Goal: Information Seeking & Learning: Learn about a topic

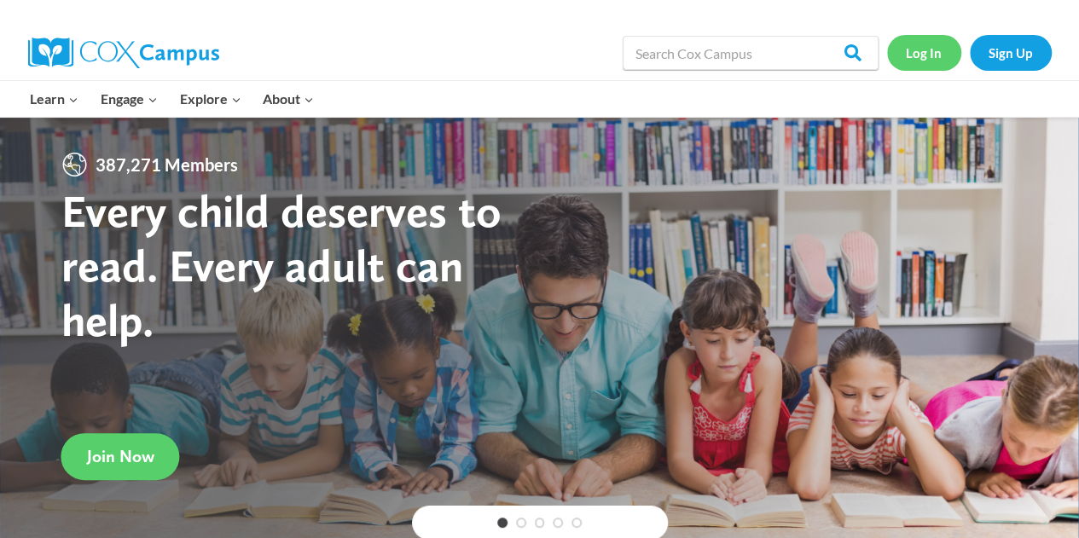
click at [918, 53] on link "Log In" at bounding box center [924, 52] width 74 height 35
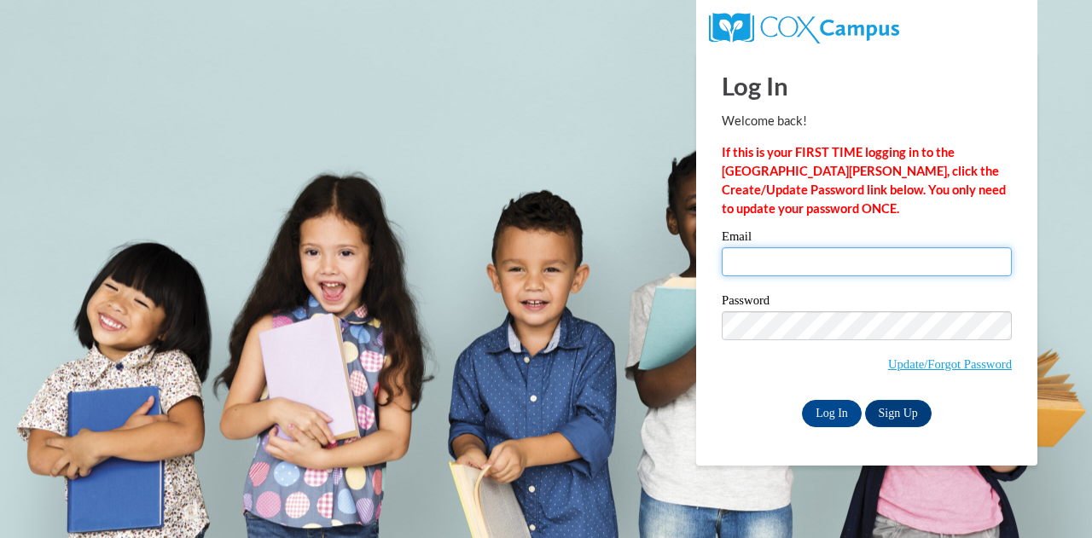
click at [764, 267] on input "Email" at bounding box center [866, 261] width 290 height 29
type input "scarantino.lora.a@muscogee.k12.ga.us"
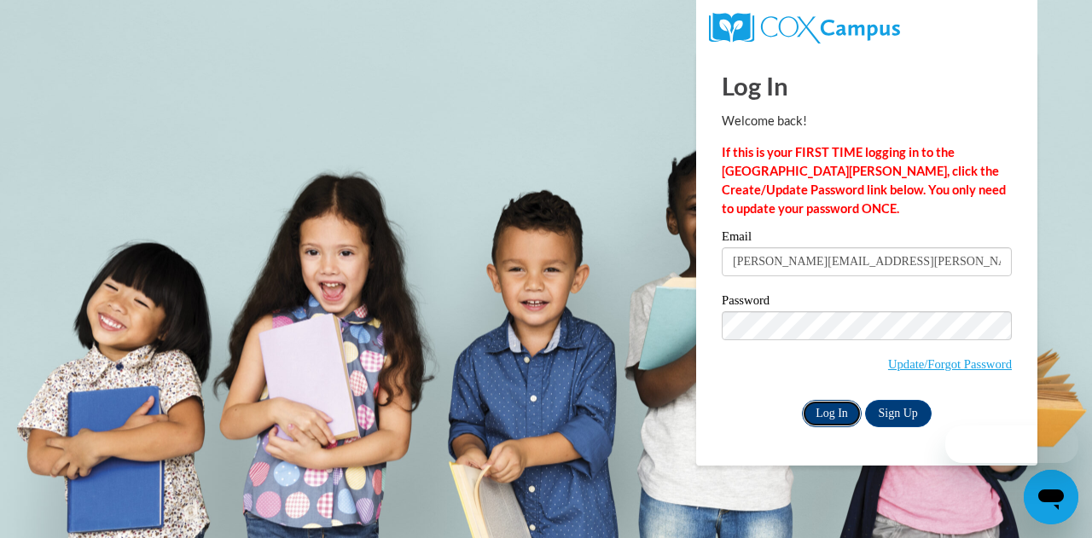
click at [825, 418] on input "Log In" at bounding box center [832, 413] width 60 height 27
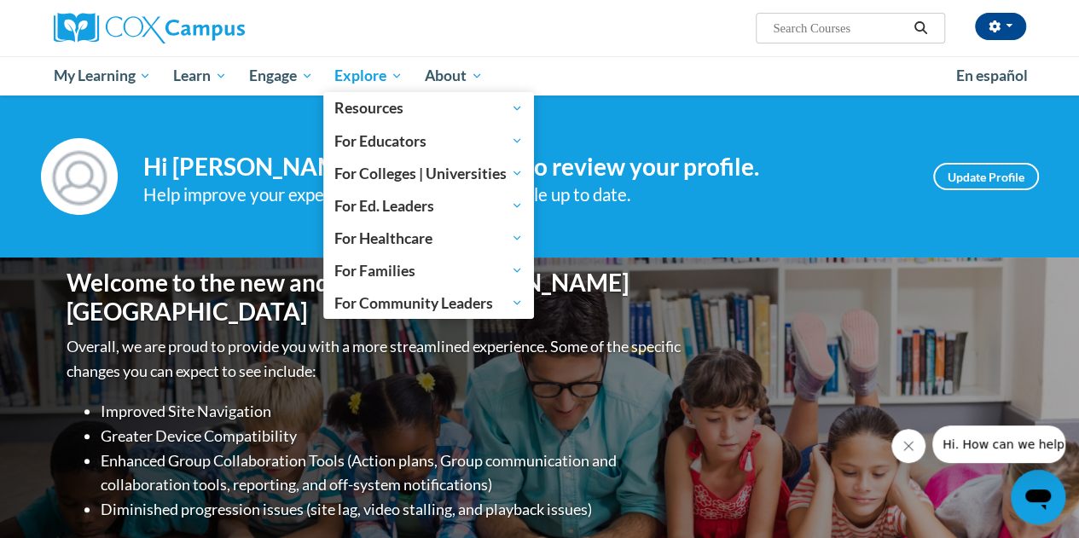
click at [377, 76] on span "Explore" at bounding box center [368, 76] width 68 height 20
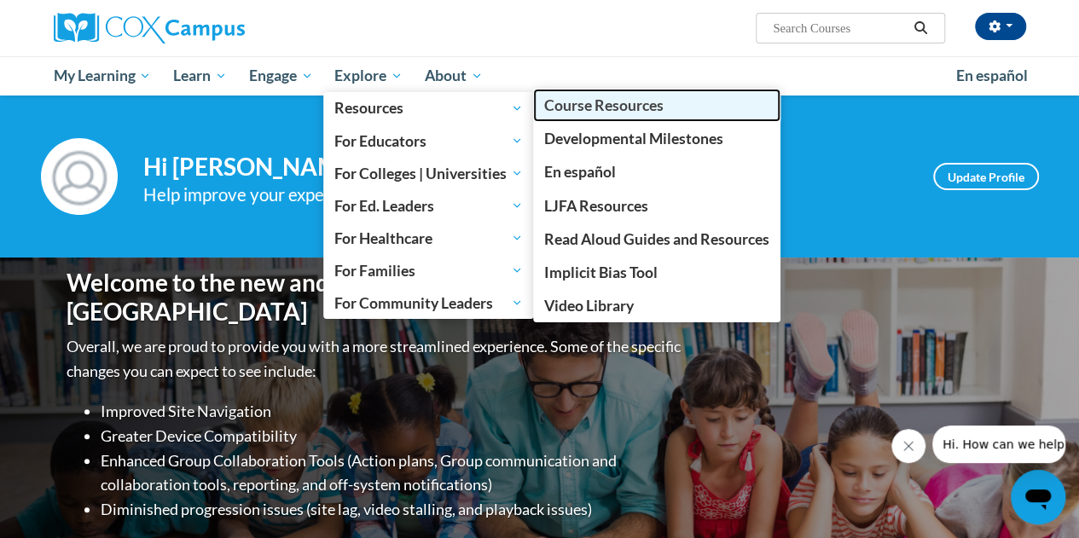
click at [570, 105] on span "Course Resources" at bounding box center [603, 105] width 119 height 18
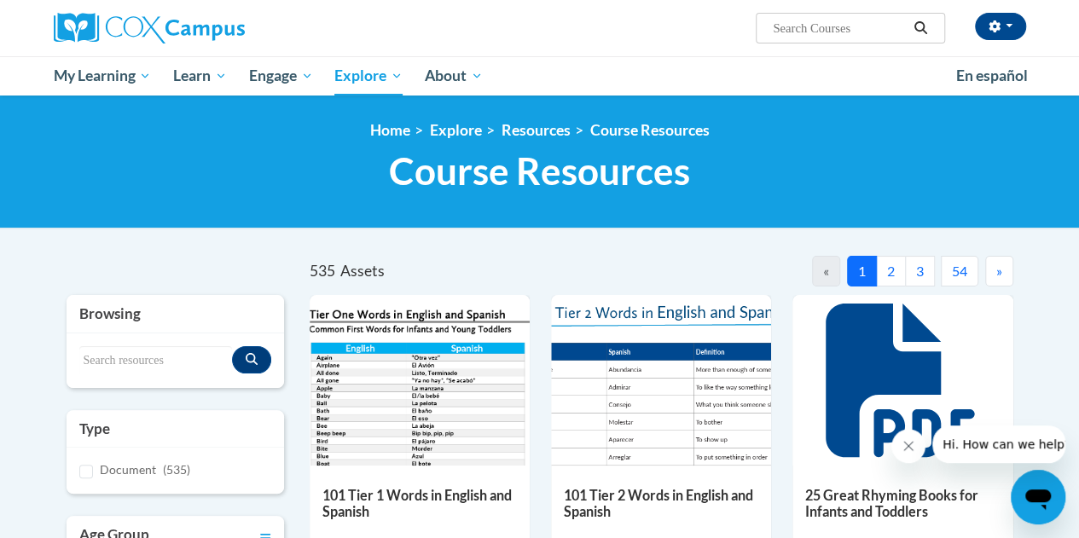
click at [998, 274] on span "»" at bounding box center [999, 271] width 6 height 16
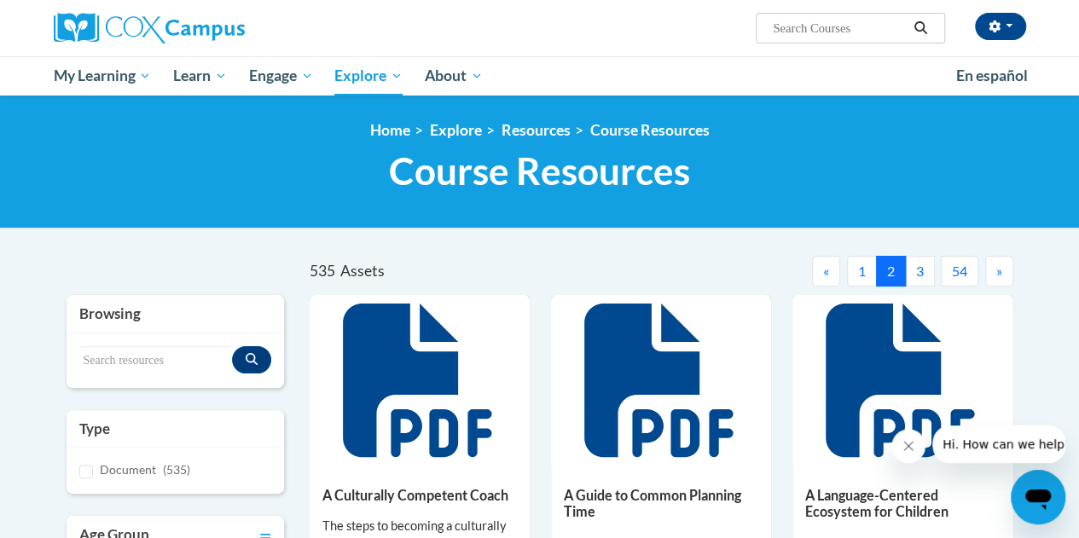
click at [998, 274] on span "»" at bounding box center [999, 271] width 6 height 16
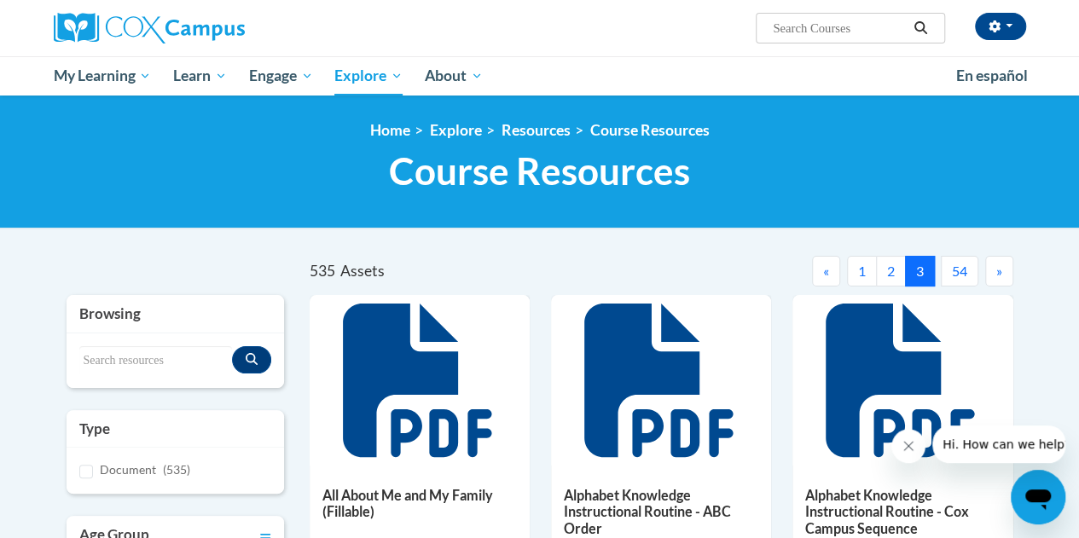
click at [998, 274] on span "»" at bounding box center [999, 271] width 6 height 16
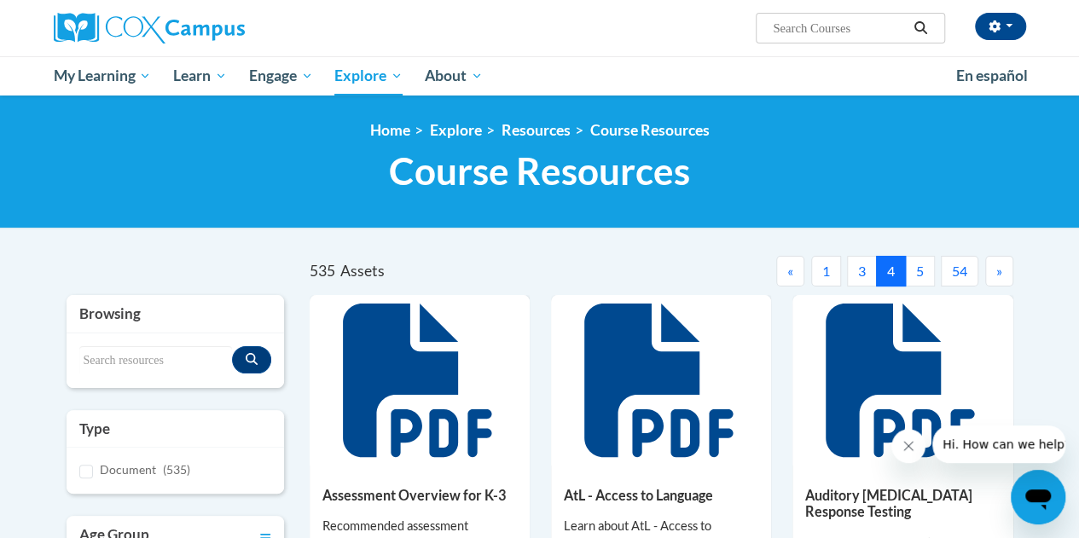
click at [998, 274] on span "»" at bounding box center [999, 271] width 6 height 16
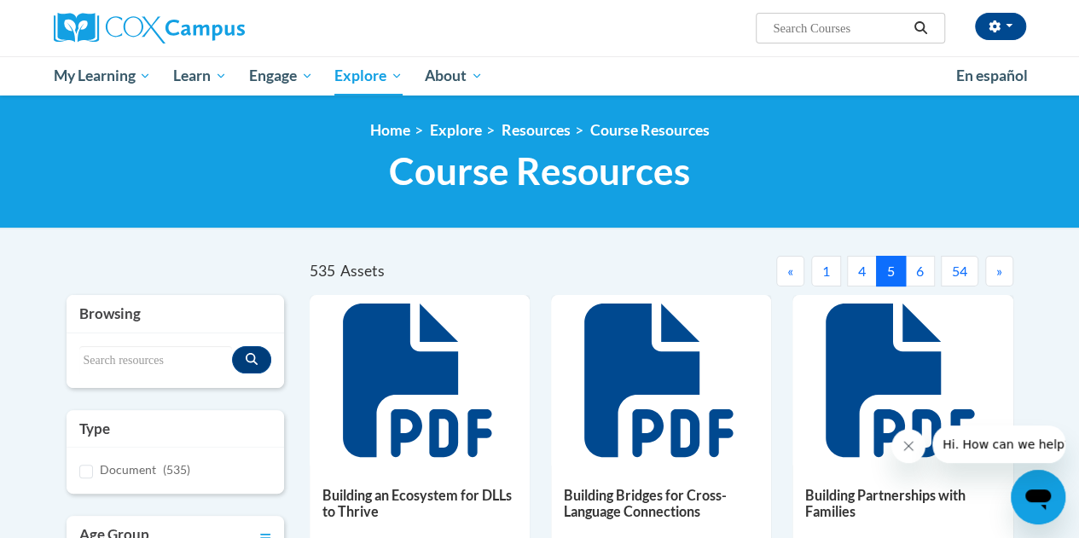
click at [998, 274] on span "»" at bounding box center [999, 271] width 6 height 16
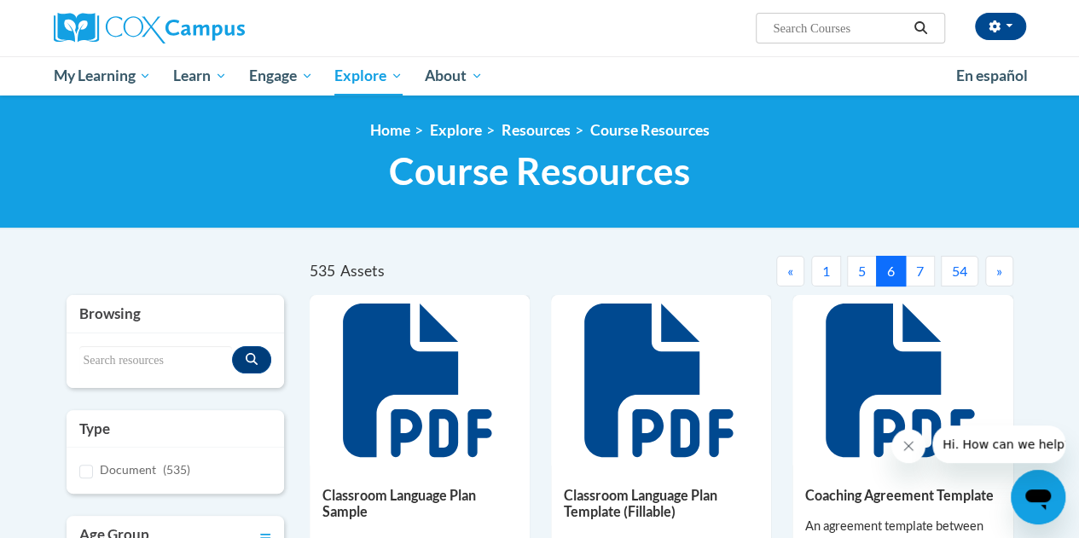
click at [998, 274] on span "»" at bounding box center [999, 271] width 6 height 16
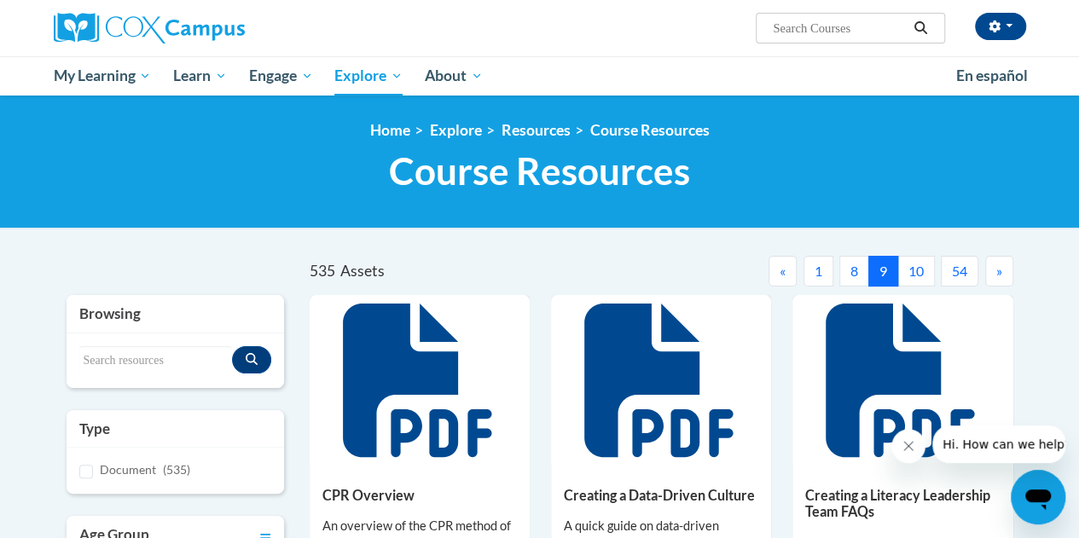
click at [998, 274] on span "»" at bounding box center [999, 271] width 6 height 16
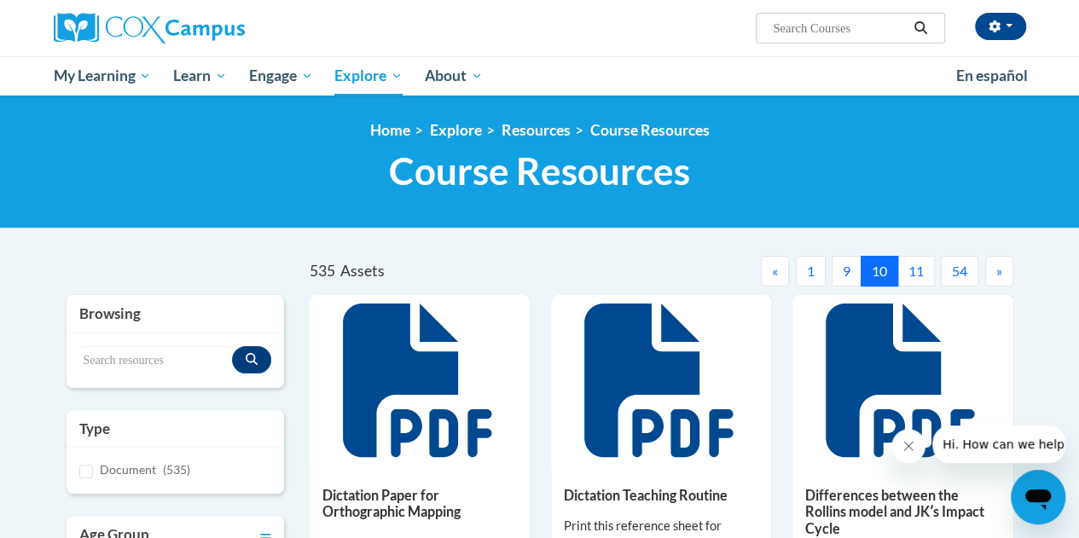
click at [998, 274] on span "»" at bounding box center [999, 271] width 6 height 16
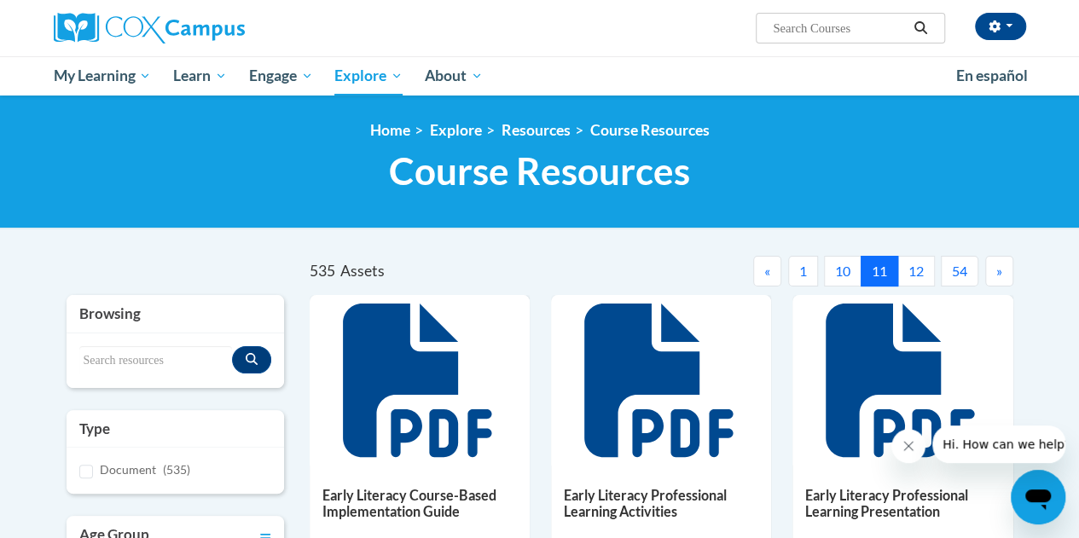
click at [998, 274] on span "»" at bounding box center [999, 271] width 6 height 16
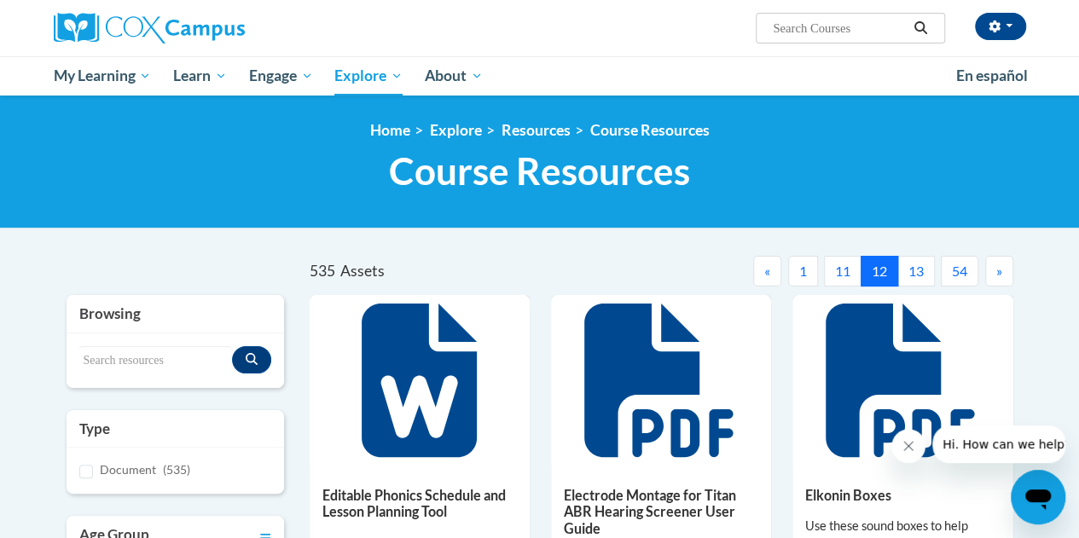
click at [998, 274] on span "»" at bounding box center [999, 271] width 6 height 16
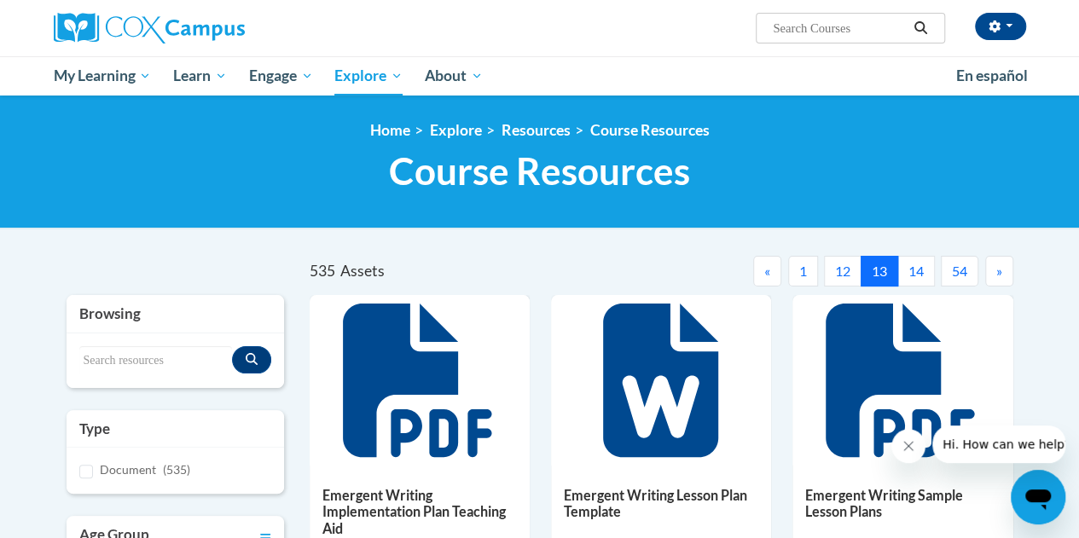
click at [998, 274] on span "»" at bounding box center [999, 271] width 6 height 16
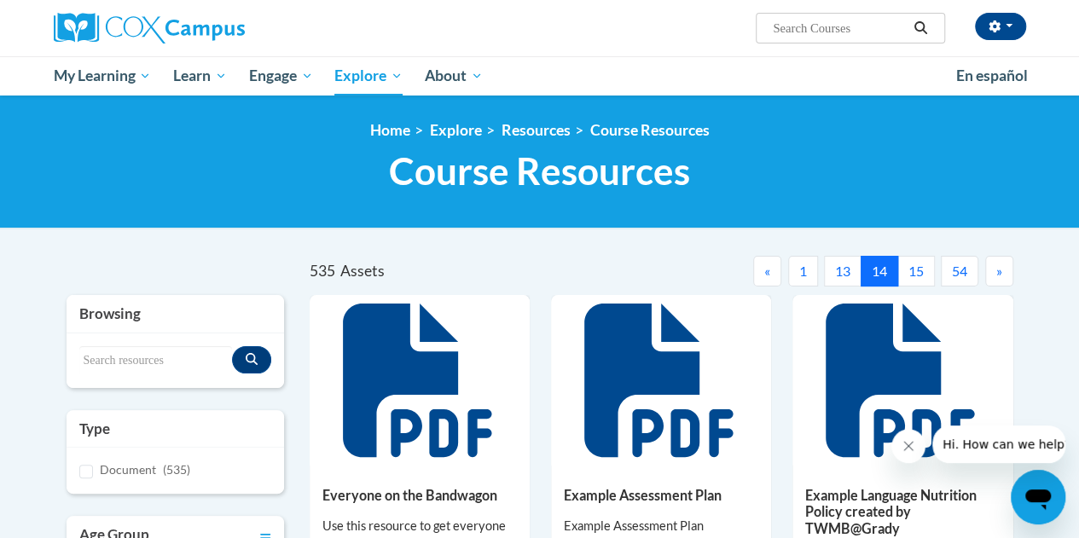
click at [998, 274] on span "»" at bounding box center [999, 271] width 6 height 16
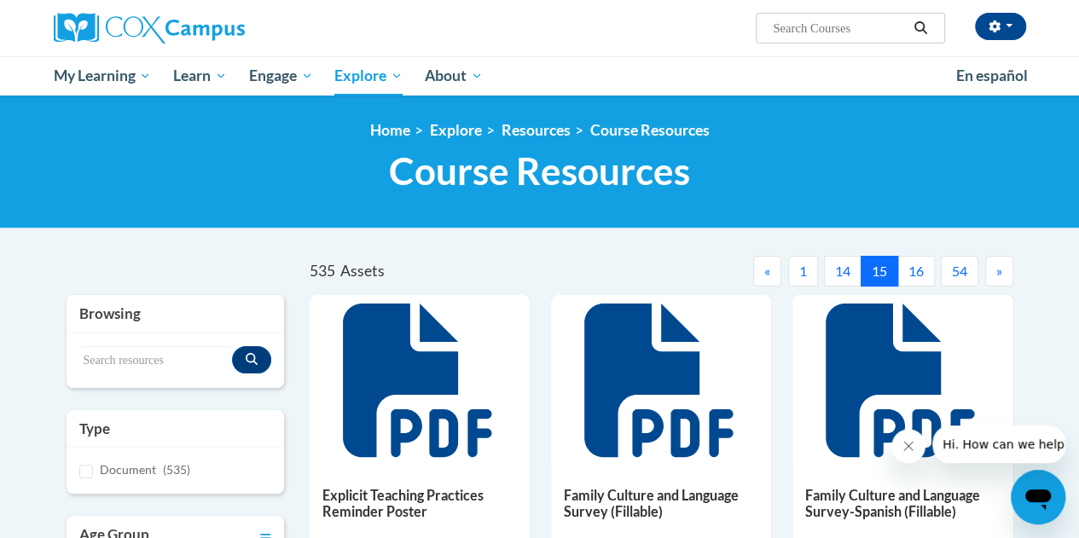
click at [998, 274] on span "»" at bounding box center [999, 271] width 6 height 16
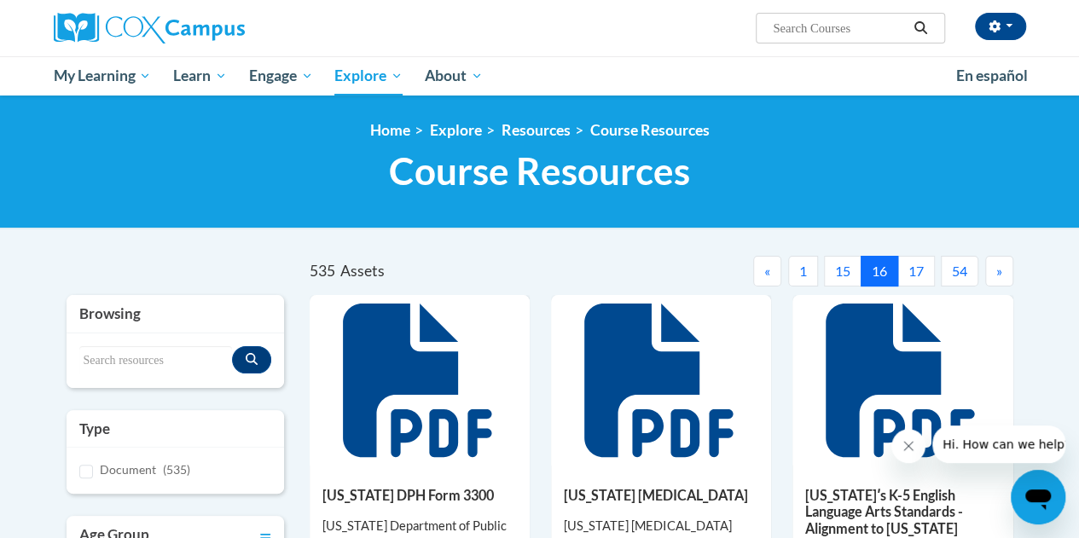
click at [998, 274] on span "»" at bounding box center [999, 271] width 6 height 16
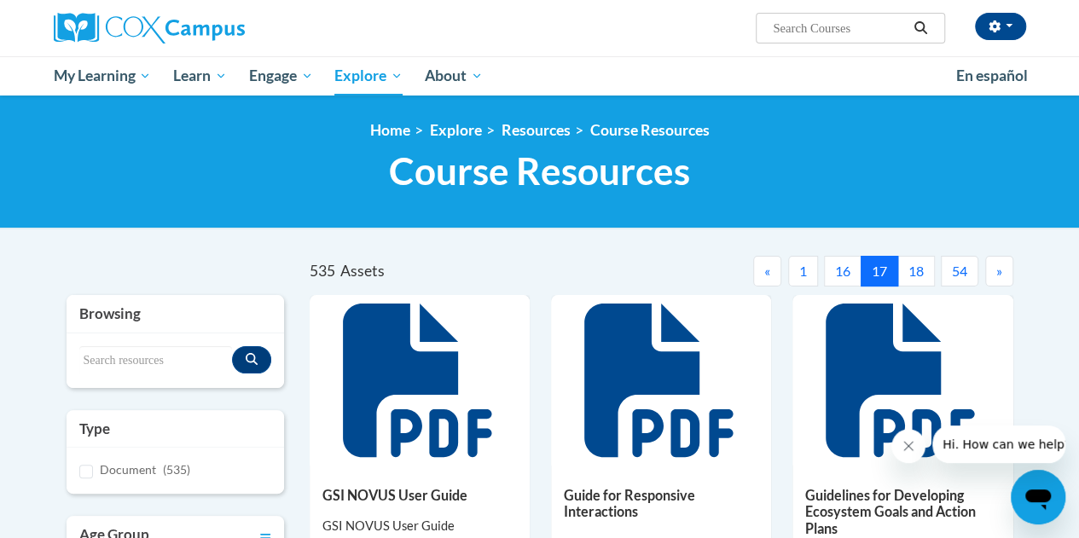
click at [998, 274] on span "»" at bounding box center [999, 271] width 6 height 16
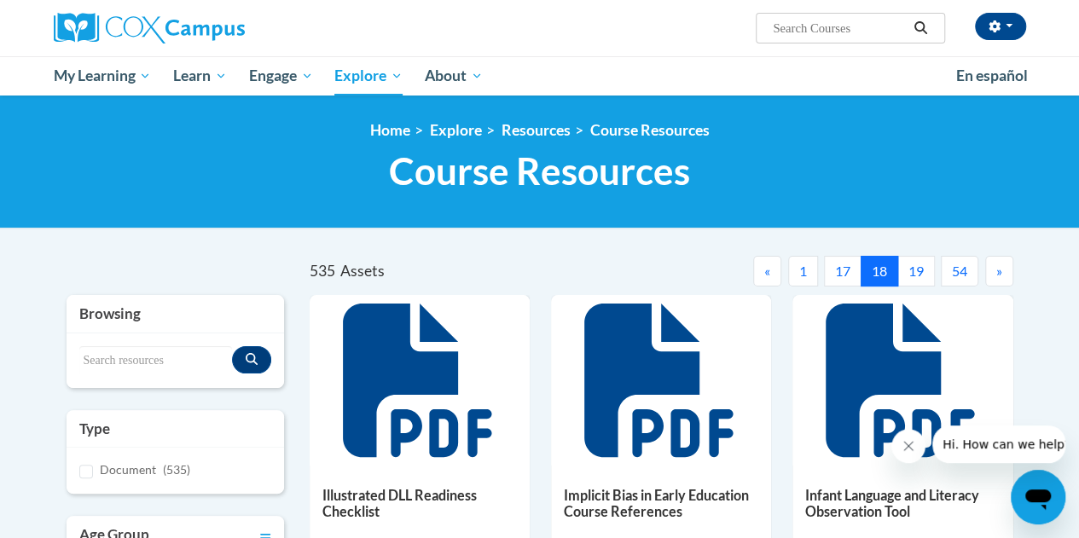
click at [998, 274] on span "»" at bounding box center [999, 271] width 6 height 16
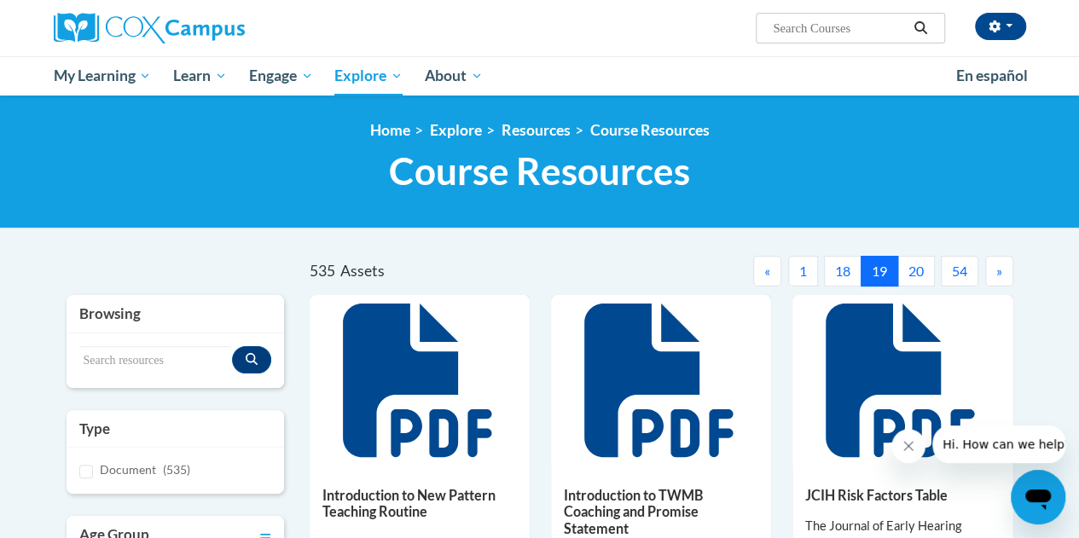
click at [998, 274] on span "»" at bounding box center [999, 271] width 6 height 16
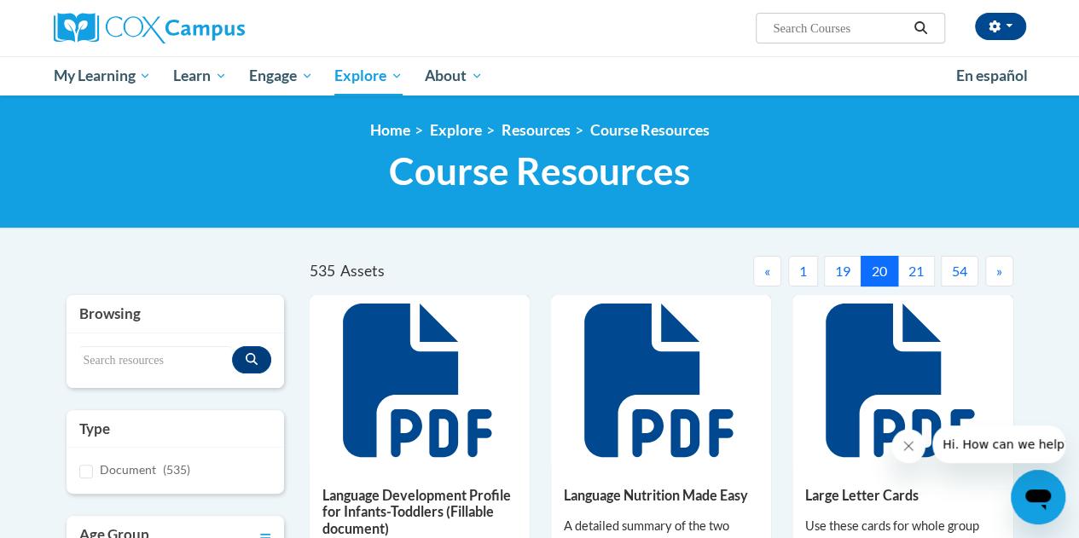
click at [998, 274] on span "»" at bounding box center [999, 271] width 6 height 16
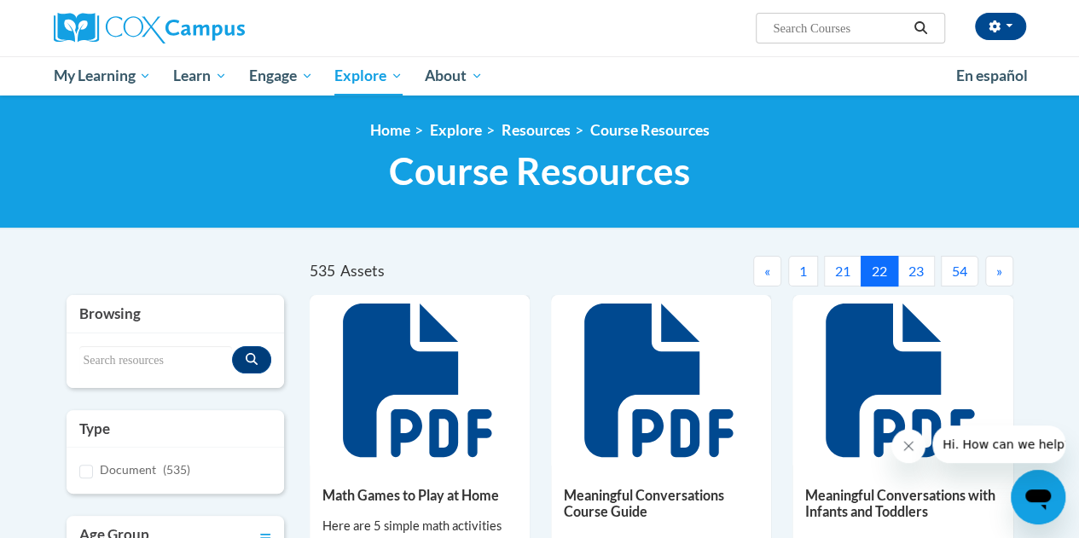
click at [998, 274] on span "»" at bounding box center [999, 271] width 6 height 16
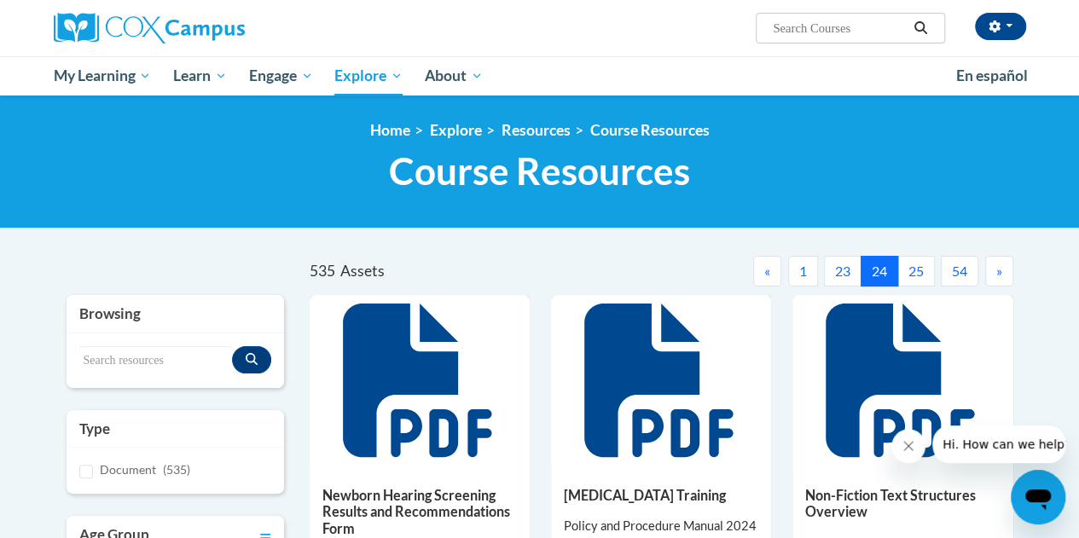
click at [998, 274] on span "»" at bounding box center [999, 271] width 6 height 16
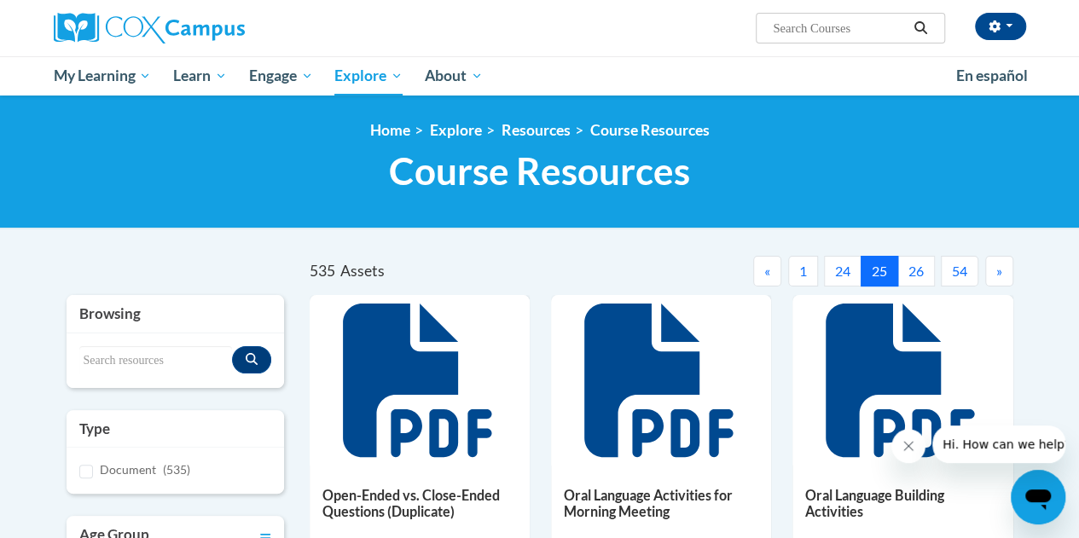
click at [997, 271] on span "»" at bounding box center [999, 271] width 6 height 16
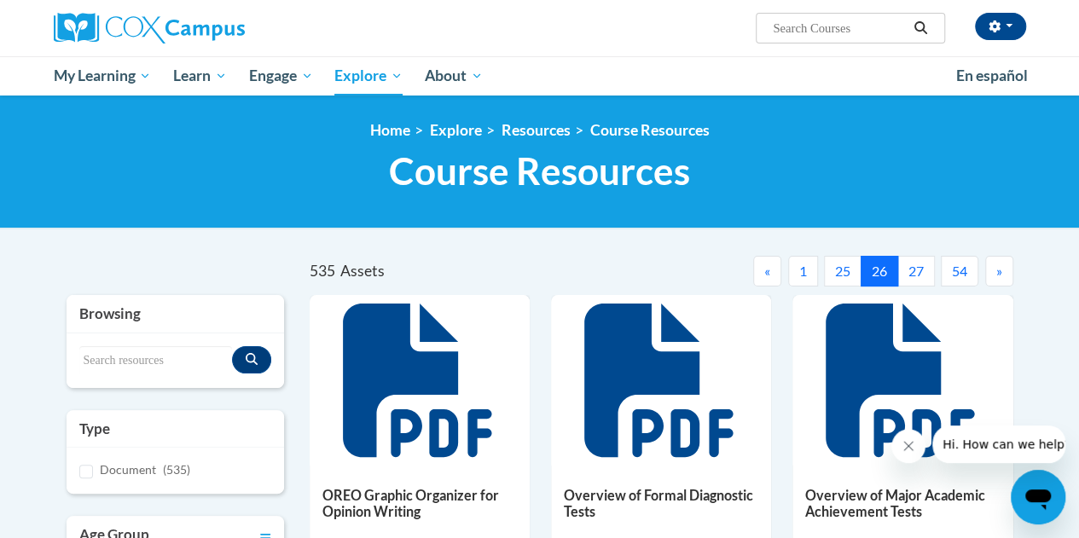
click at [1000, 264] on span "»" at bounding box center [999, 271] width 6 height 16
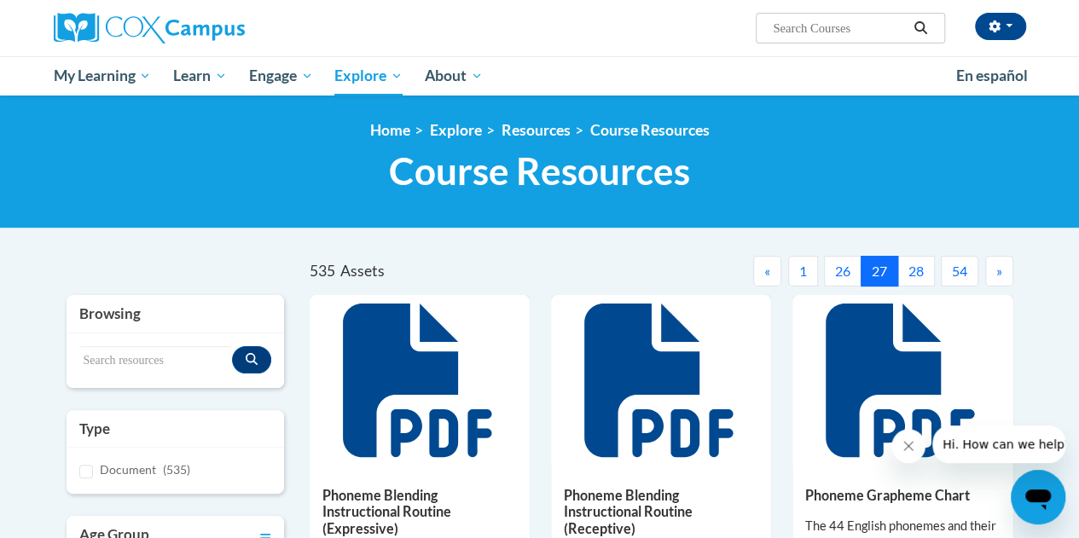
click at [770, 272] on span "«" at bounding box center [767, 271] width 6 height 16
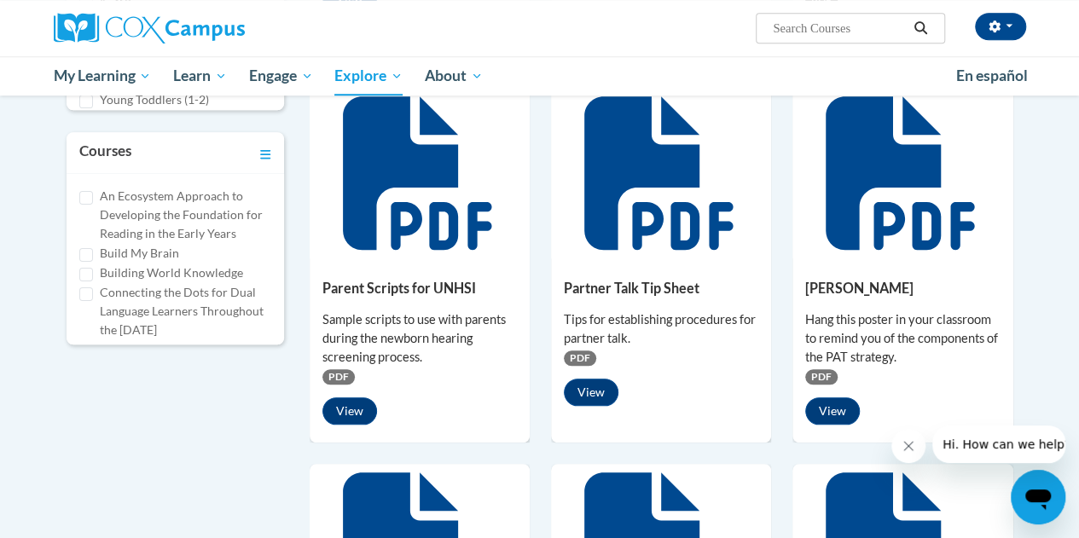
scroll to position [597, 0]
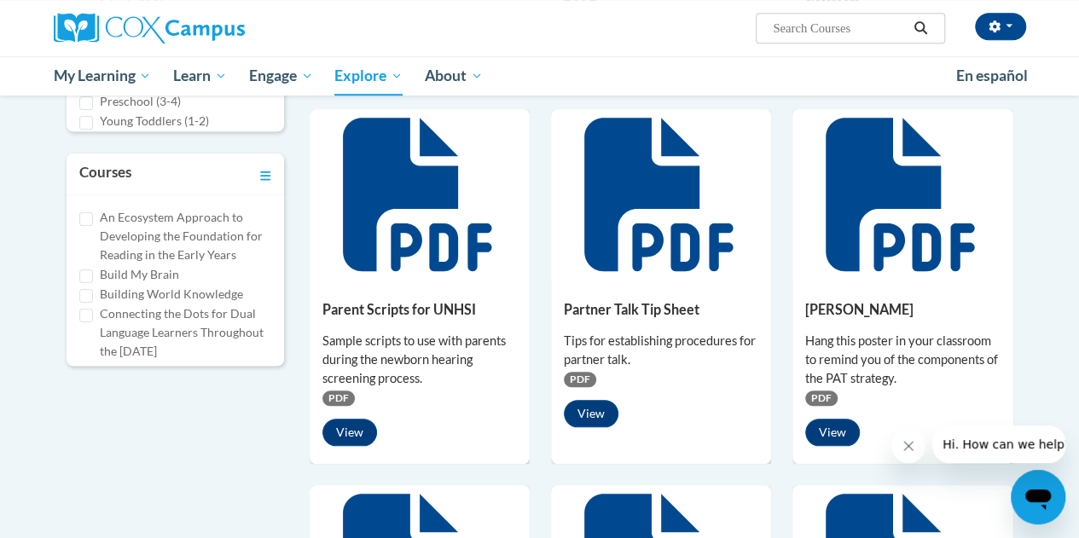
click at [635, 243] on icon at bounding box center [658, 194] width 148 height 153
click at [590, 421] on button "View" at bounding box center [591, 413] width 55 height 27
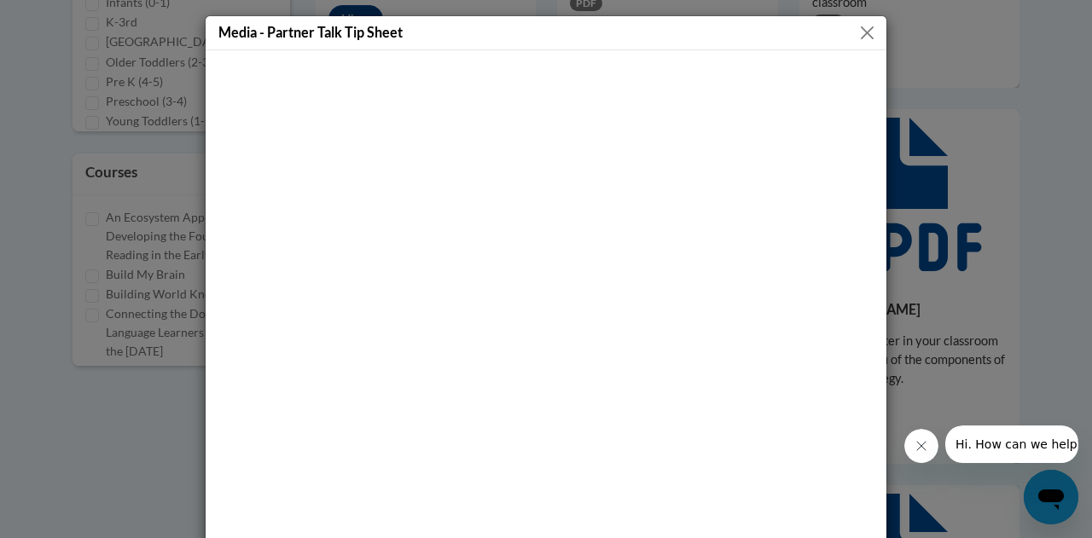
click at [863, 23] on button "Close" at bounding box center [866, 32] width 21 height 21
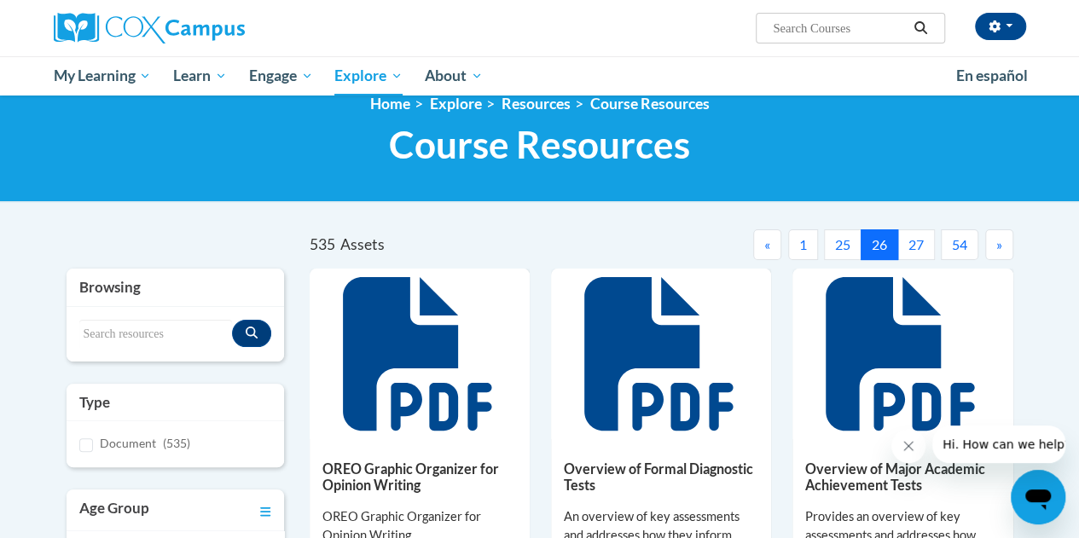
scroll to position [0, 0]
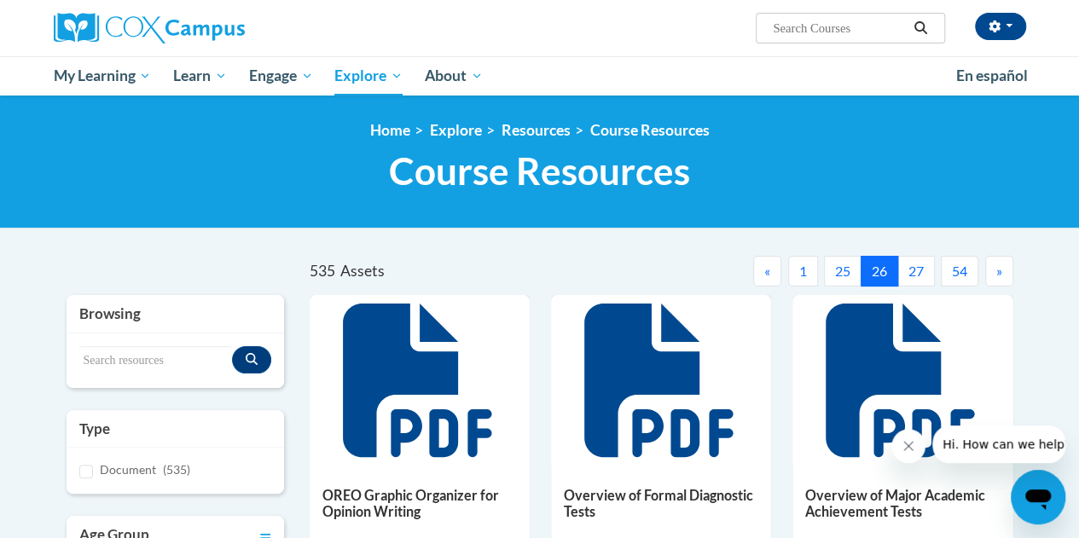
click at [811, 263] on button "1" at bounding box center [803, 271] width 30 height 31
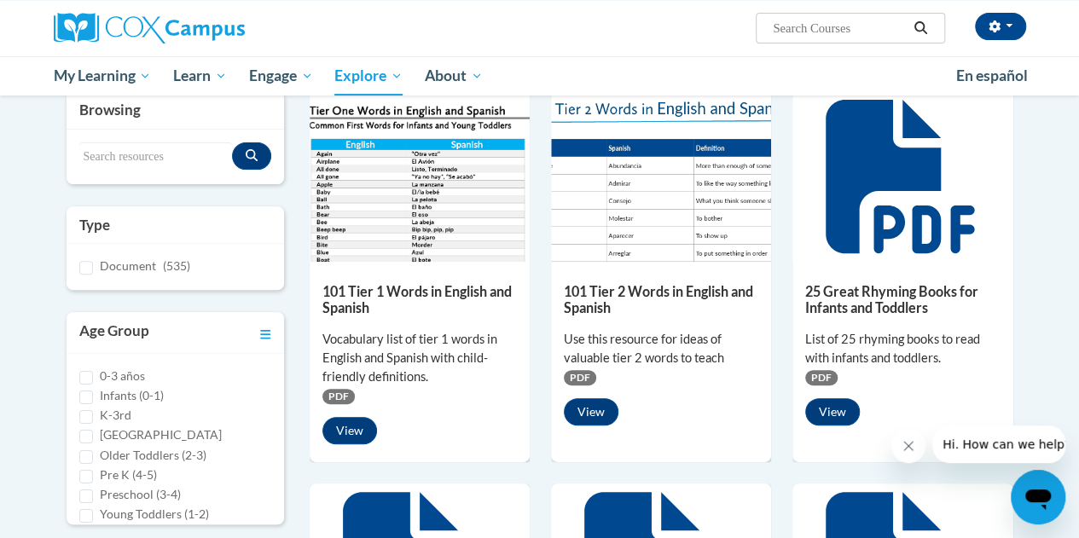
scroll to position [85, 0]
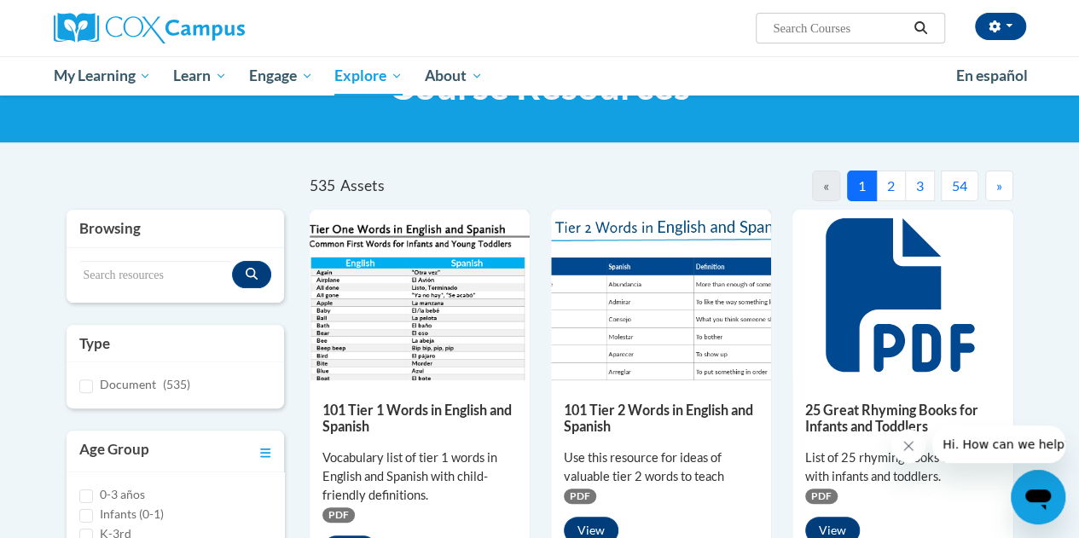
click at [1002, 191] on button "»" at bounding box center [999, 186] width 28 height 31
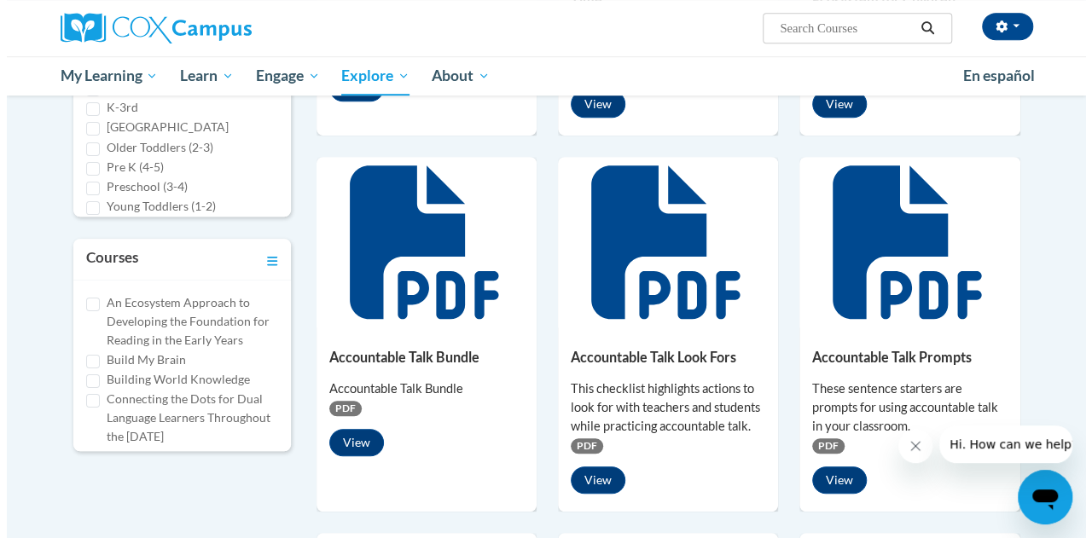
scroll to position [682, 0]
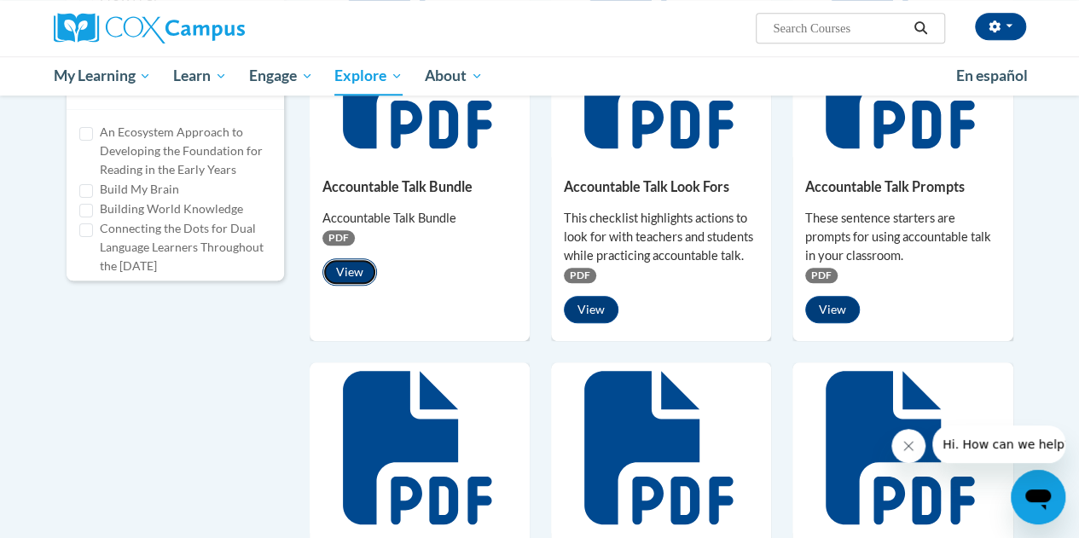
click at [351, 281] on button "View" at bounding box center [349, 271] width 55 height 27
